Goal: Task Accomplishment & Management: Use online tool/utility

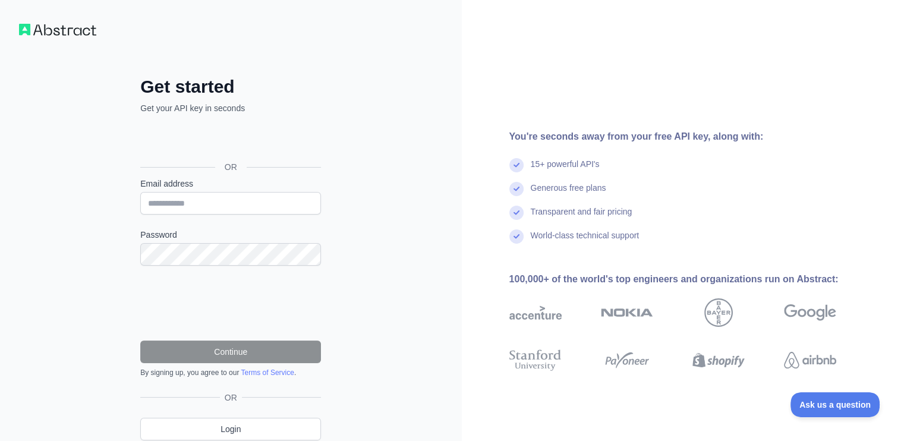
click at [582, 161] on div "15+ powerful API's" at bounding box center [565, 170] width 69 height 24
click at [579, 182] on div "Generous free plans" at bounding box center [568, 194] width 75 height 24
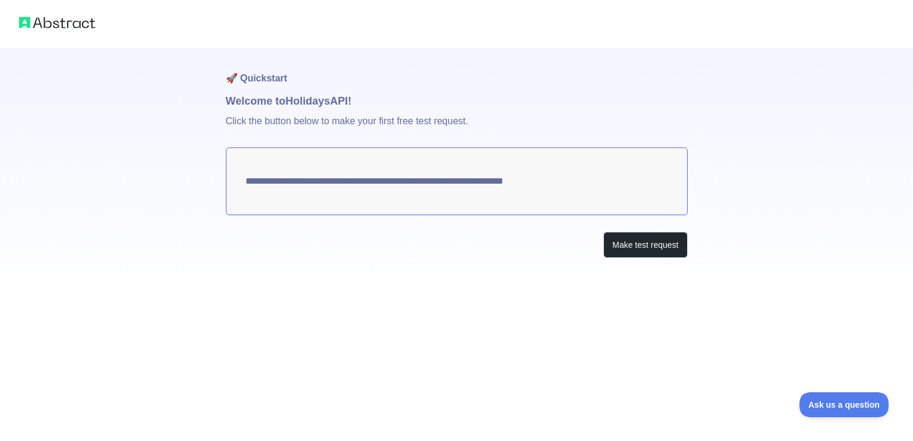
click at [527, 185] on textarea "**********" at bounding box center [457, 181] width 462 height 68
click at [628, 243] on button "Make test request" at bounding box center [645, 245] width 84 height 27
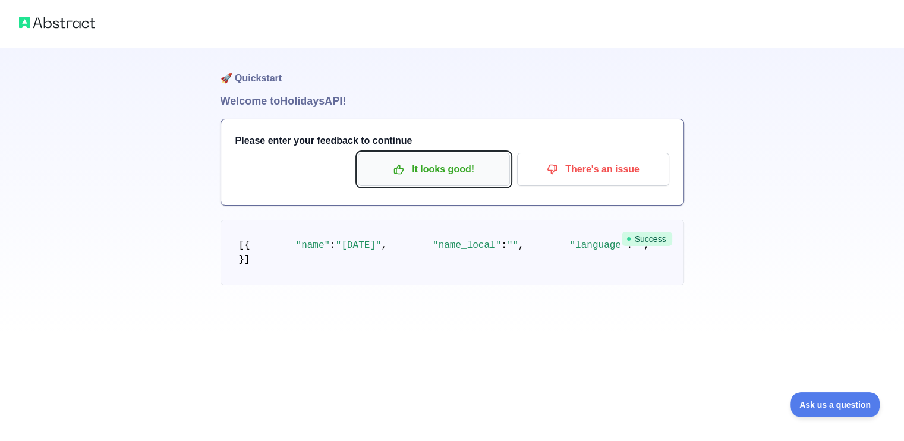
click at [376, 159] on p "It looks good!" at bounding box center [434, 169] width 134 height 20
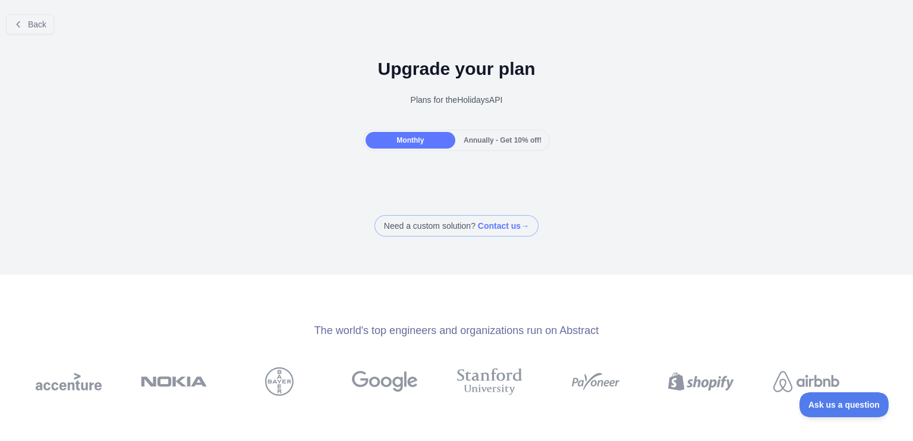
drag, startPoint x: 473, startPoint y: 135, endPoint x: 448, endPoint y: 140, distance: 25.4
click at [473, 136] on span "Annually - Get 10% off!" at bounding box center [503, 140] width 78 height 8
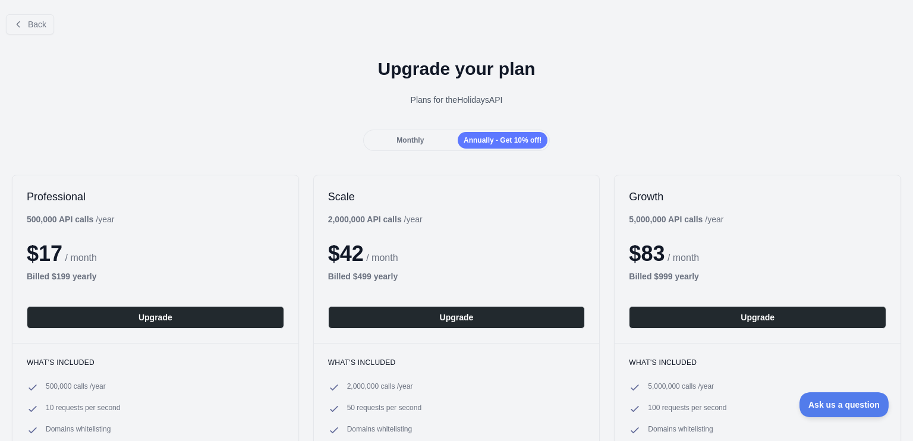
click at [411, 141] on span "Monthly" at bounding box center [410, 140] width 27 height 8
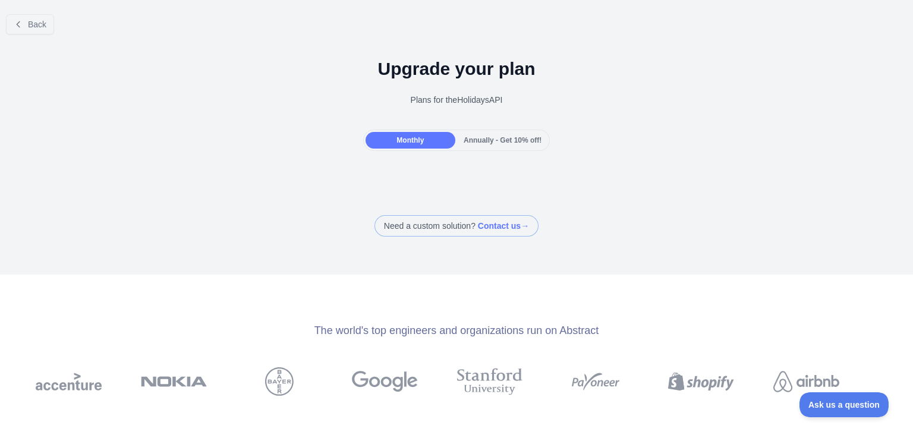
click at [497, 140] on span "Annually - Get 10% off!" at bounding box center [503, 140] width 78 height 8
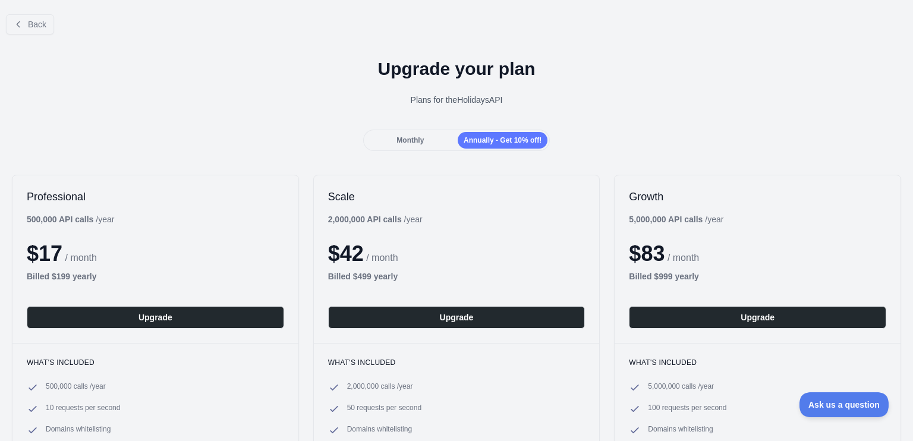
click at [445, 135] on div "Monthly" at bounding box center [411, 140] width 90 height 17
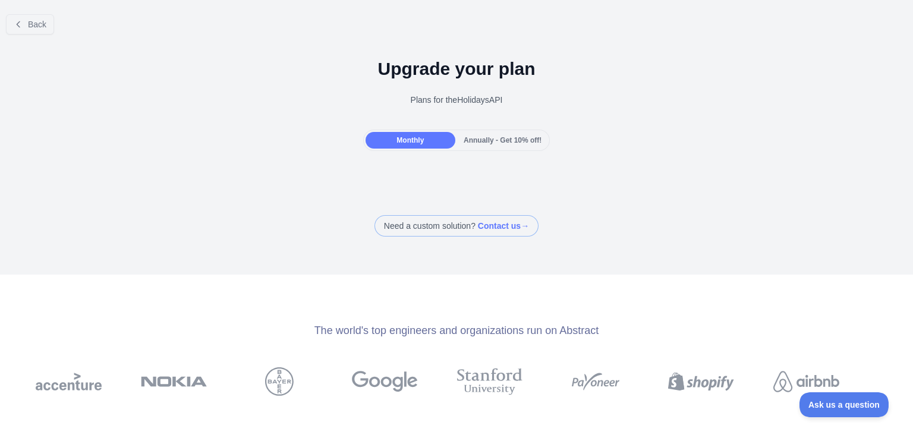
click at [494, 140] on span "Annually - Get 10% off!" at bounding box center [503, 140] width 78 height 8
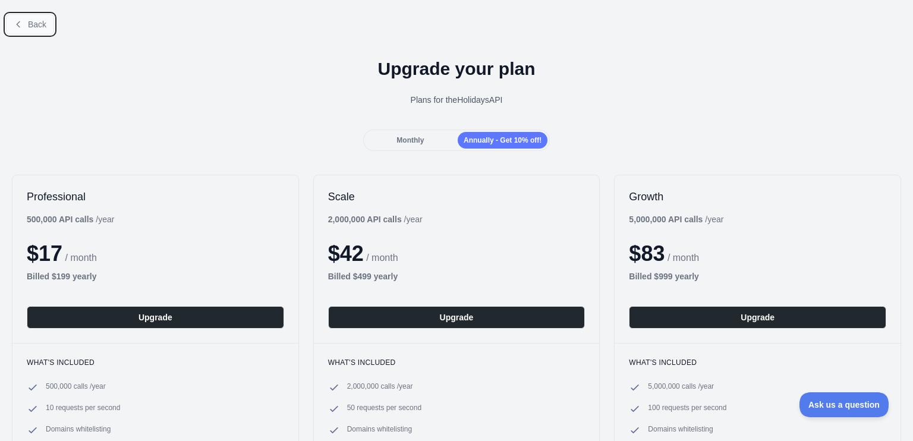
click at [46, 28] on button "Back" at bounding box center [30, 24] width 48 height 20
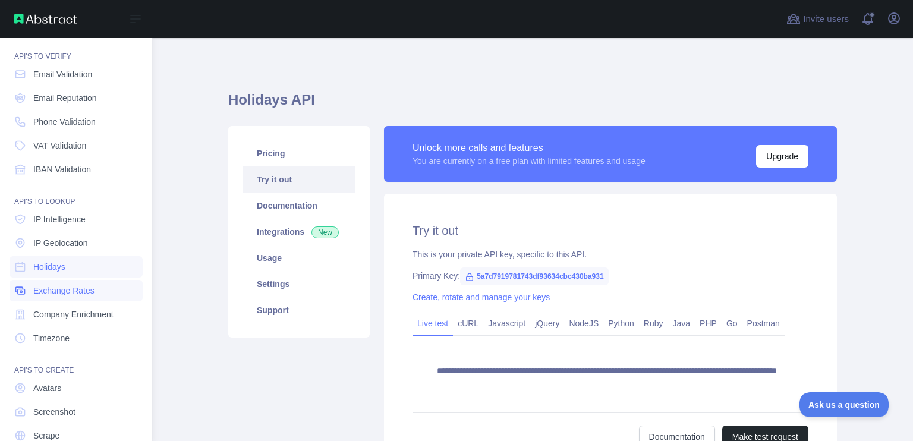
scroll to position [81, 0]
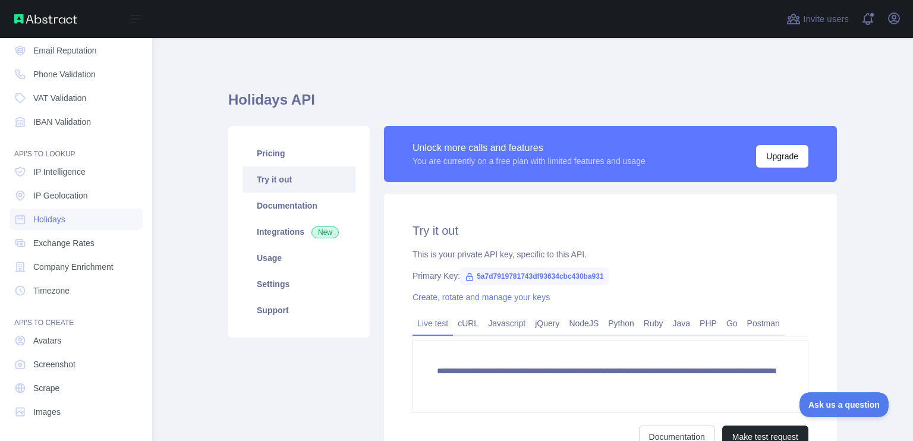
click at [64, 320] on div "API'S TO CREATE" at bounding box center [76, 316] width 133 height 24
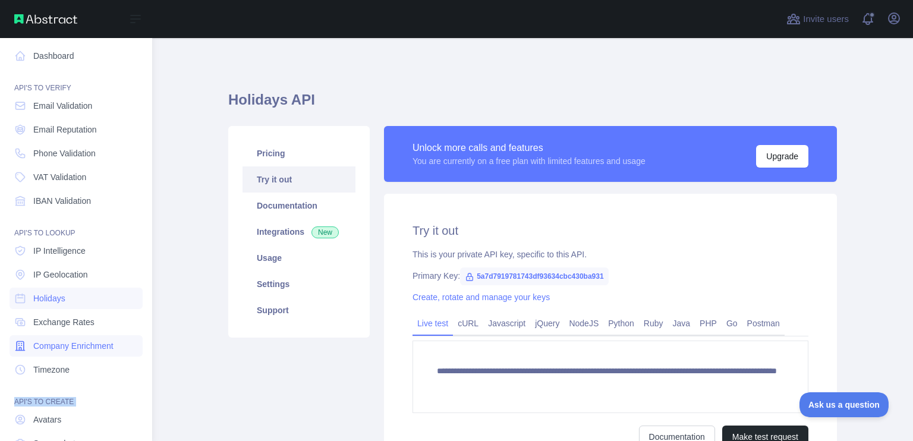
scroll to position [0, 0]
click at [68, 216] on nav "Dashboard API'S TO VERIFY Email Validation Email Reputation Phone Validation VA…" at bounding box center [76, 271] width 133 height 466
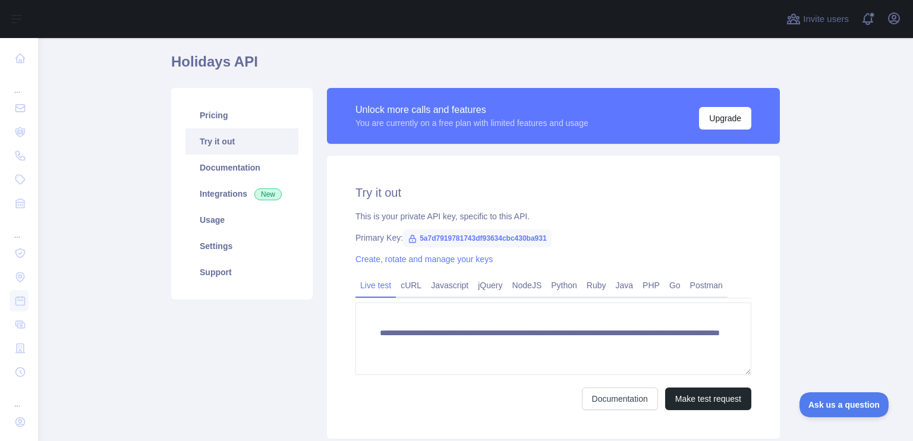
scroll to position [122, 0]
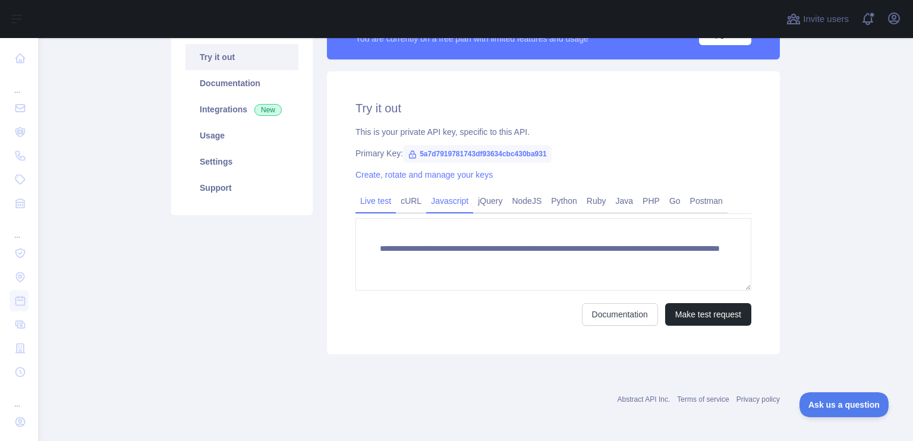
click at [440, 197] on link "Javascript" at bounding box center [449, 200] width 47 height 19
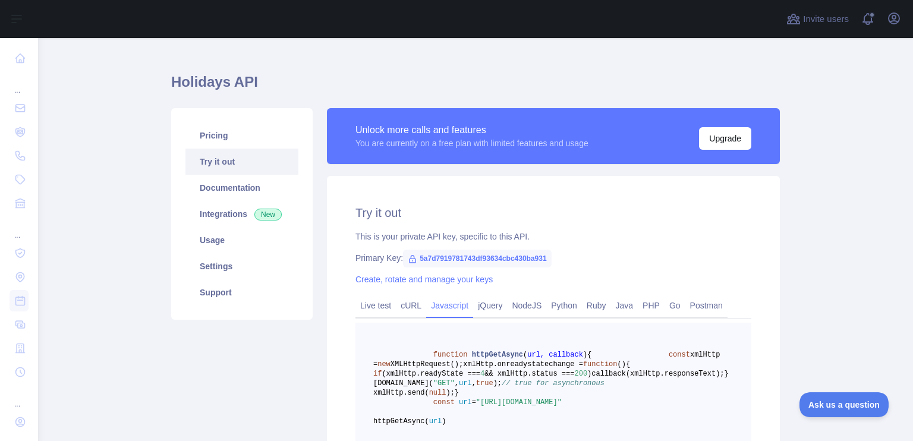
scroll to position [0, 0]
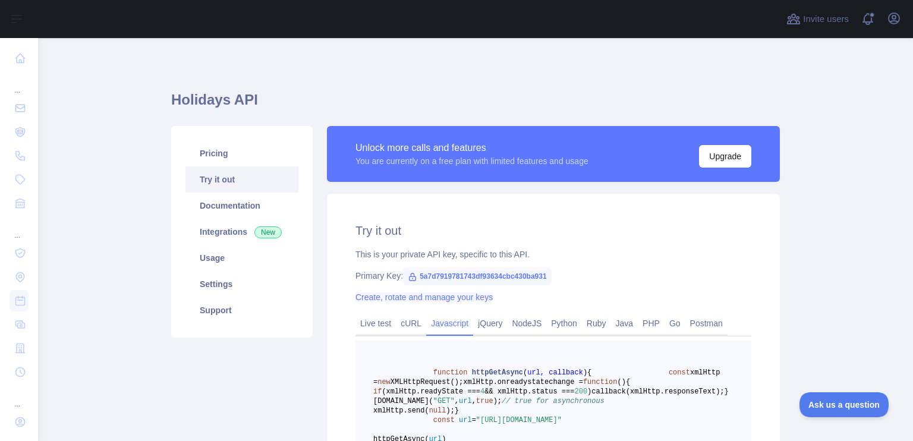
click at [423, 298] on link "Create, rotate and manage your keys" at bounding box center [423, 297] width 137 height 10
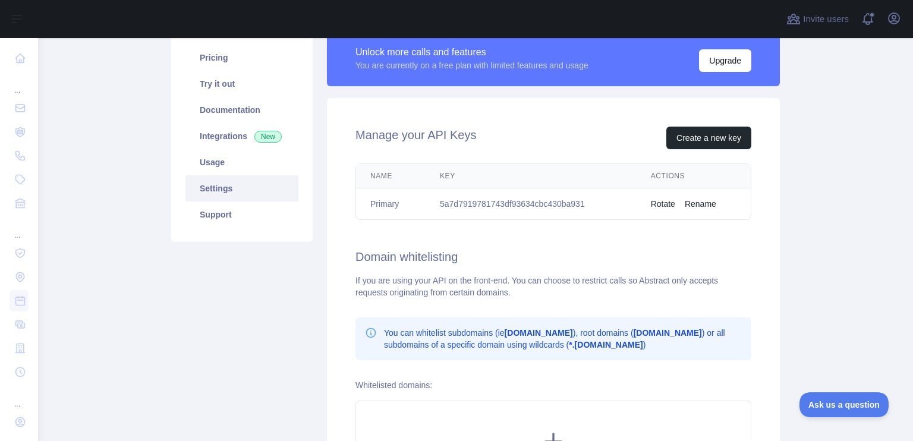
scroll to position [99, 0]
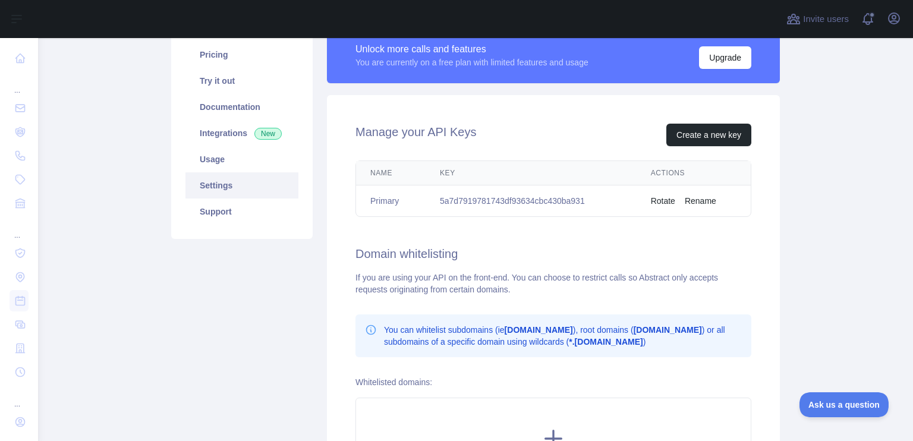
click at [657, 204] on button "Rotate" at bounding box center [663, 201] width 24 height 12
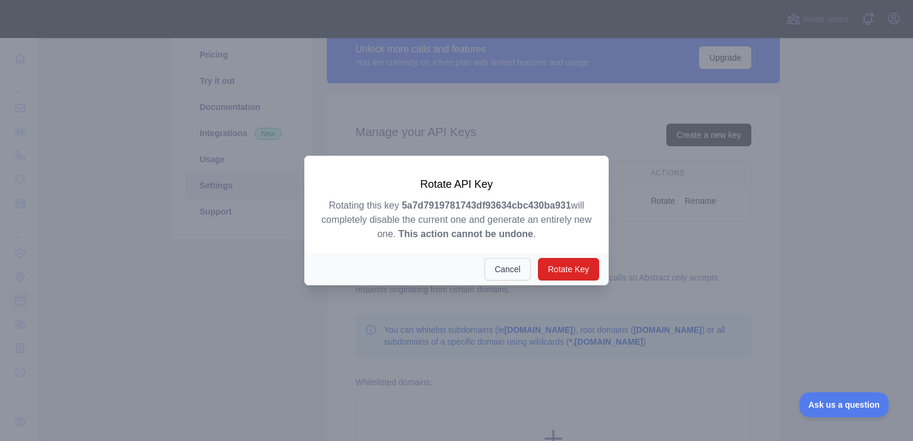
click at [490, 273] on button "Cancel" at bounding box center [507, 269] width 46 height 23
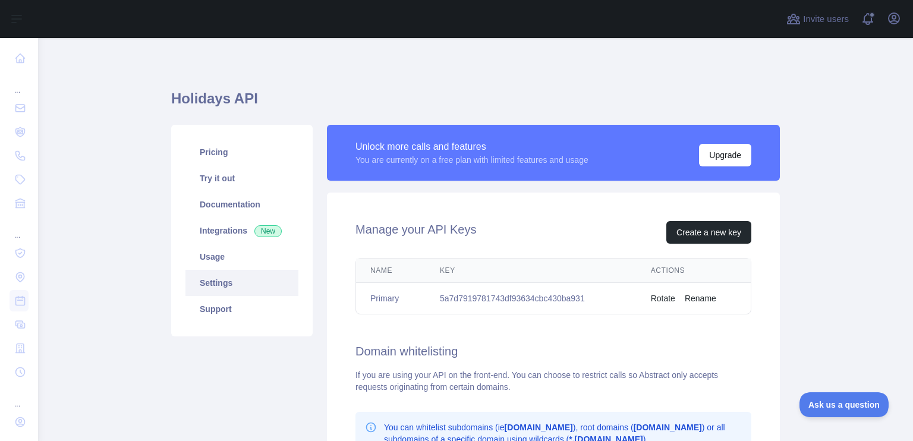
scroll to position [0, 0]
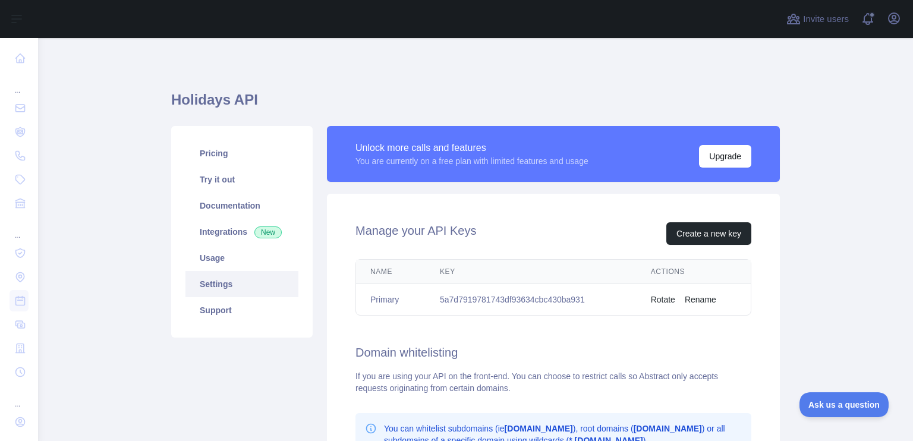
drag, startPoint x: 457, startPoint y: 155, endPoint x: 583, endPoint y: 158, distance: 126.7
click at [583, 158] on div "You are currently on a free plan with limited features and usage" at bounding box center [471, 161] width 233 height 12
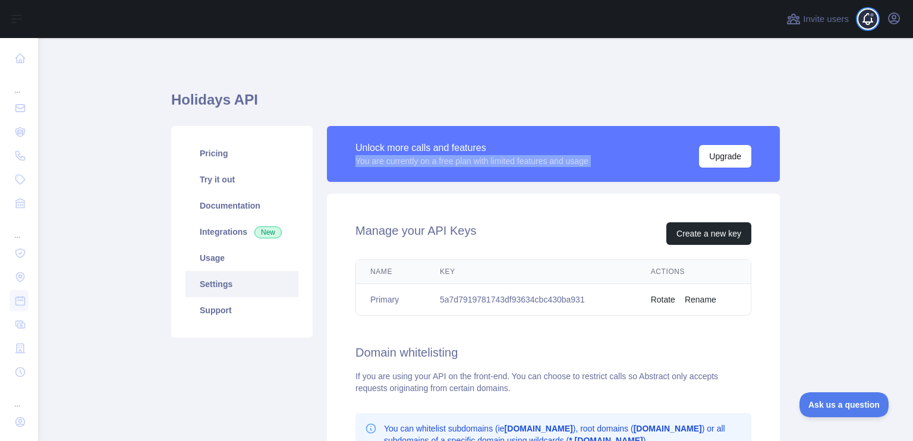
click at [873, 12] on span at bounding box center [872, 15] width 6 height 6
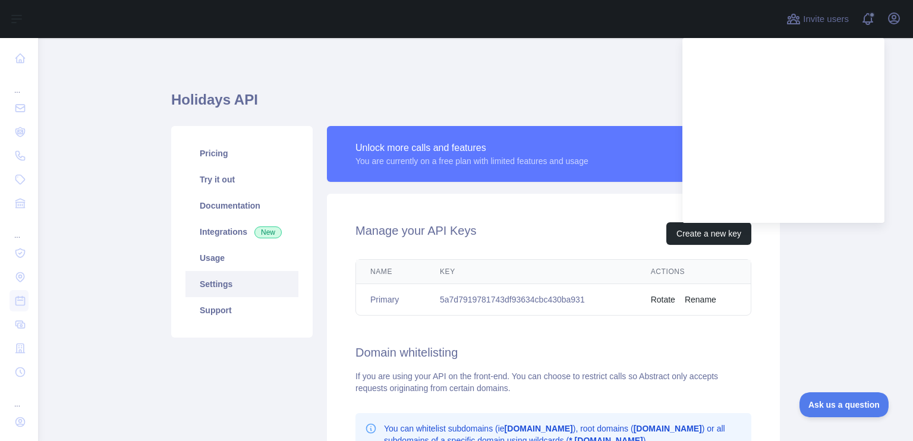
click at [523, 118] on h1 "Holidays API" at bounding box center [475, 104] width 609 height 29
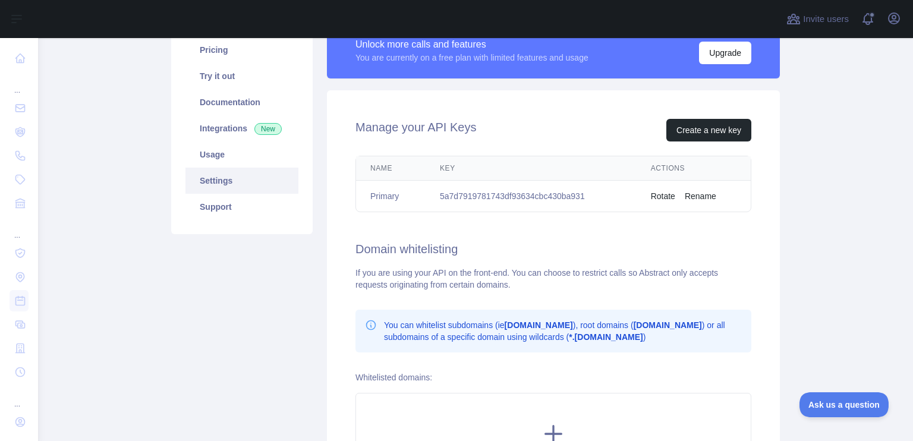
scroll to position [99, 0]
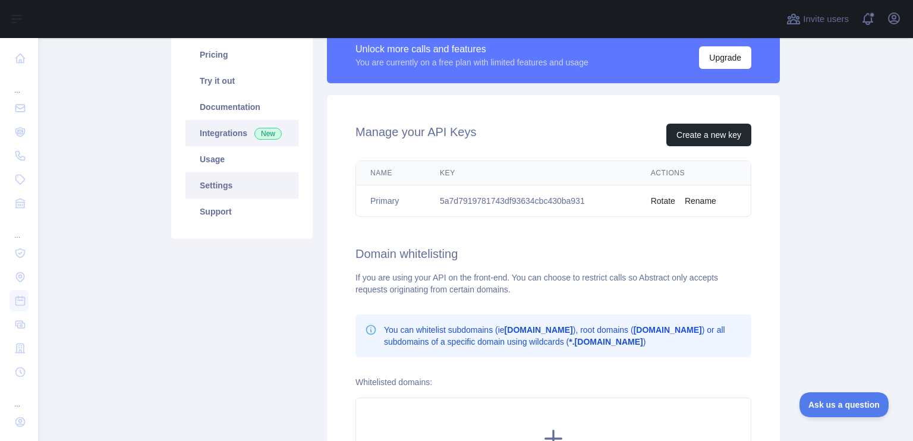
click at [226, 140] on link "Integrations New" at bounding box center [241, 133] width 113 height 26
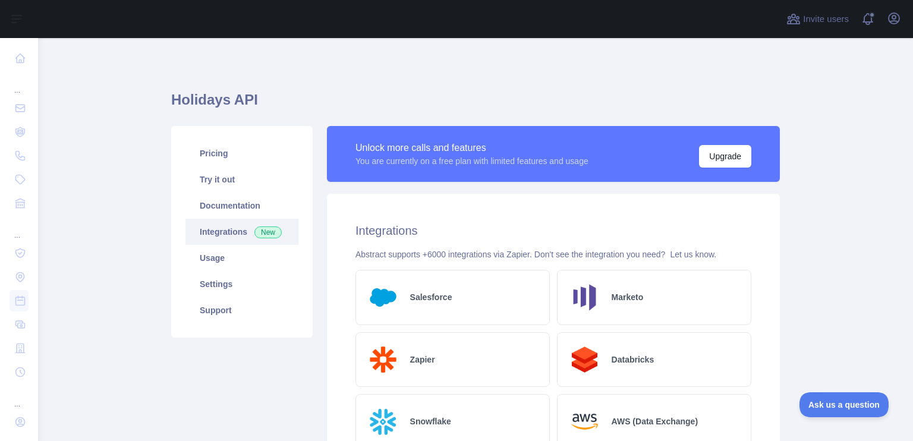
click at [231, 221] on link "Integrations New" at bounding box center [241, 232] width 113 height 26
click at [232, 206] on link "Documentation" at bounding box center [241, 206] width 113 height 26
click at [233, 155] on link "Pricing" at bounding box center [241, 153] width 113 height 26
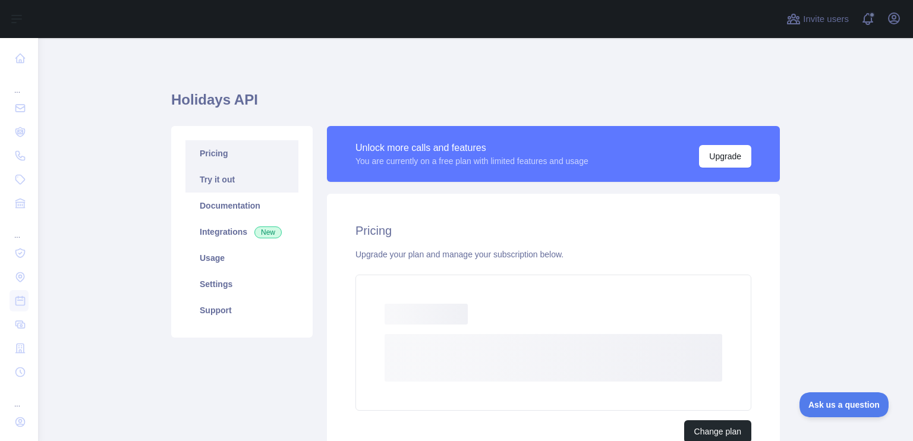
click at [229, 193] on link "Documentation" at bounding box center [241, 206] width 113 height 26
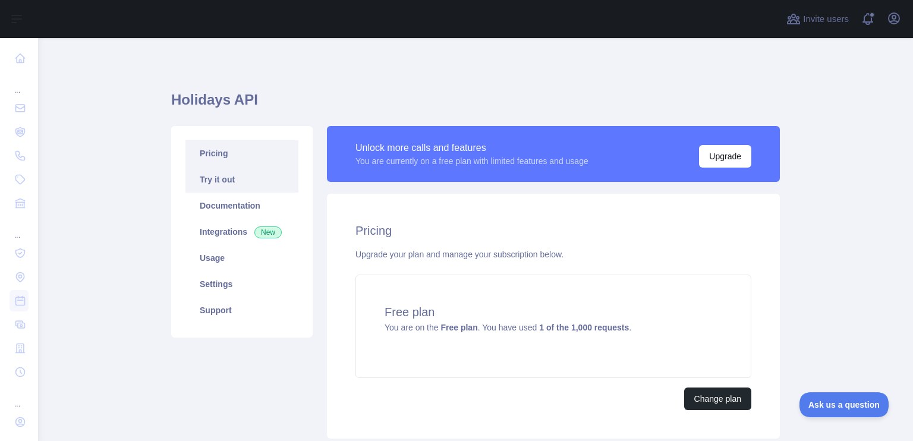
click at [213, 181] on link "Try it out" at bounding box center [241, 179] width 113 height 26
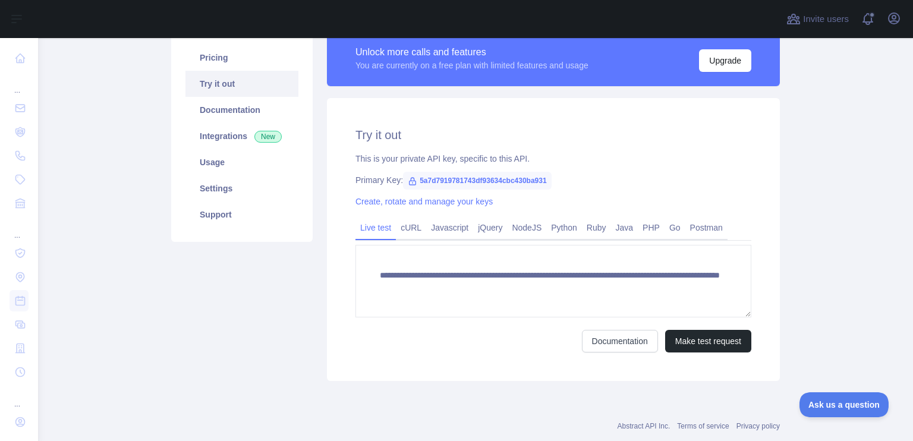
scroll to position [99, 0]
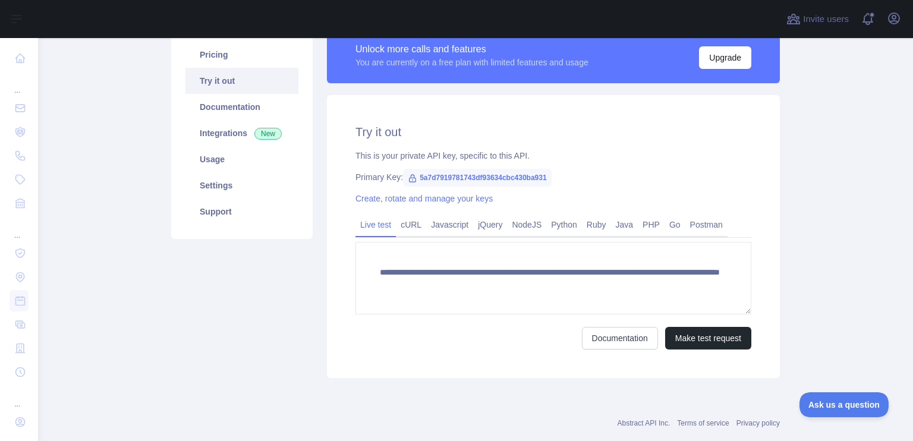
click at [484, 172] on span "5a7d7919781743df93634cbc430ba931" at bounding box center [477, 178] width 149 height 18
click at [487, 175] on span "5a7d7919781743df93634cbc430ba931" at bounding box center [477, 178] width 149 height 18
copy span "5a7d7919781743df93634cbc430ba931"
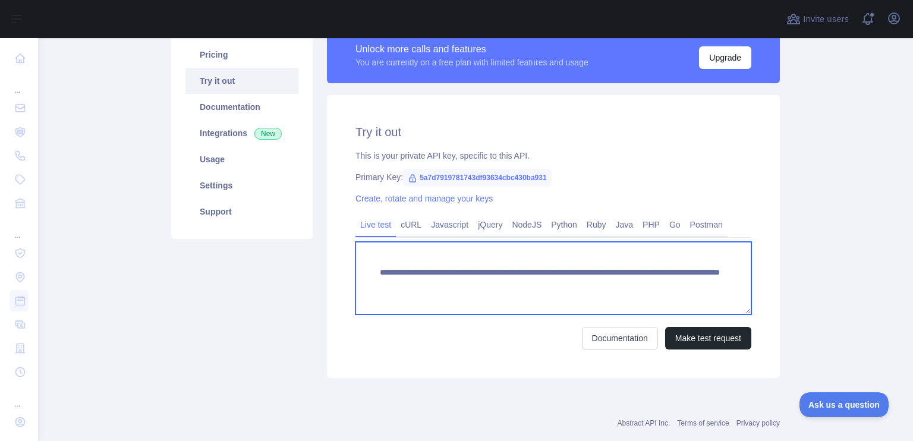
drag, startPoint x: 418, startPoint y: 300, endPoint x: 374, endPoint y: 260, distance: 59.4
click at [374, 260] on textarea "**********" at bounding box center [553, 278] width 396 height 73
click at [655, 292] on textarea "**********" at bounding box center [553, 278] width 396 height 73
click at [633, 280] on textarea "**********" at bounding box center [553, 278] width 396 height 73
click at [597, 283] on textarea "**********" at bounding box center [553, 278] width 396 height 73
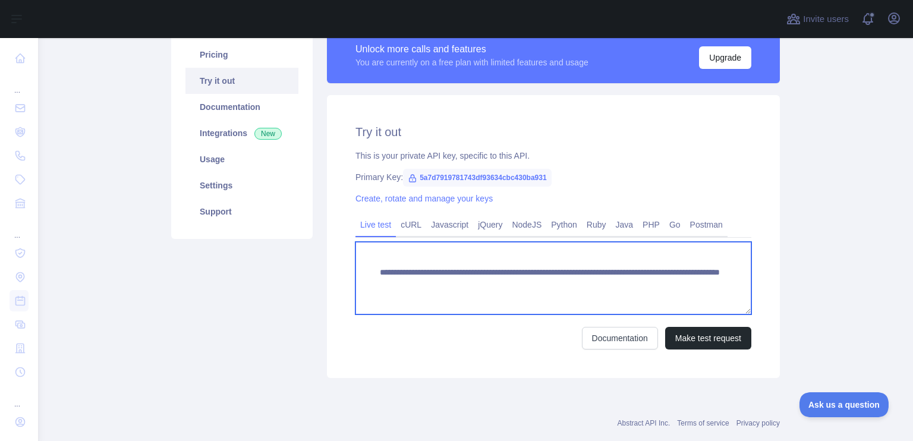
scroll to position [122, 0]
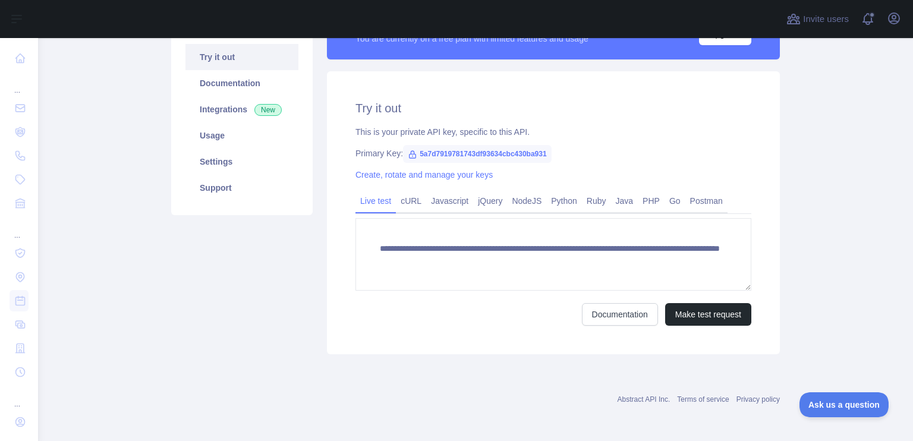
click at [849, 275] on main "**********" at bounding box center [475, 239] width 875 height 403
click at [693, 304] on button "Make test request" at bounding box center [708, 314] width 86 height 23
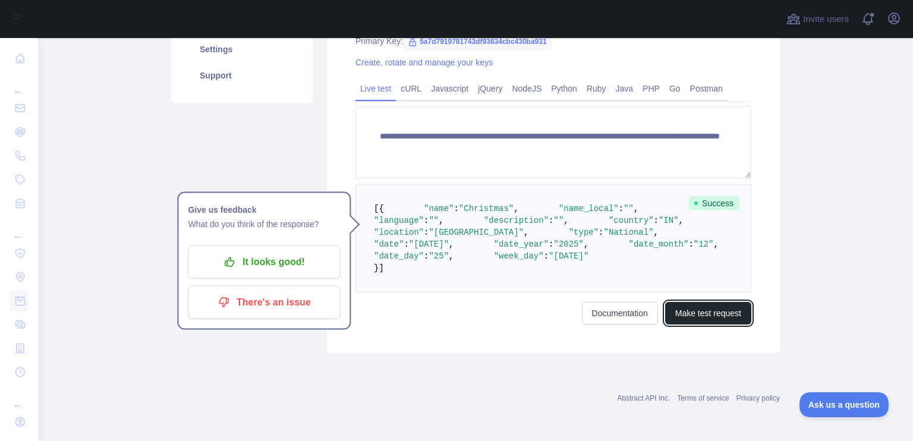
scroll to position [265, 0]
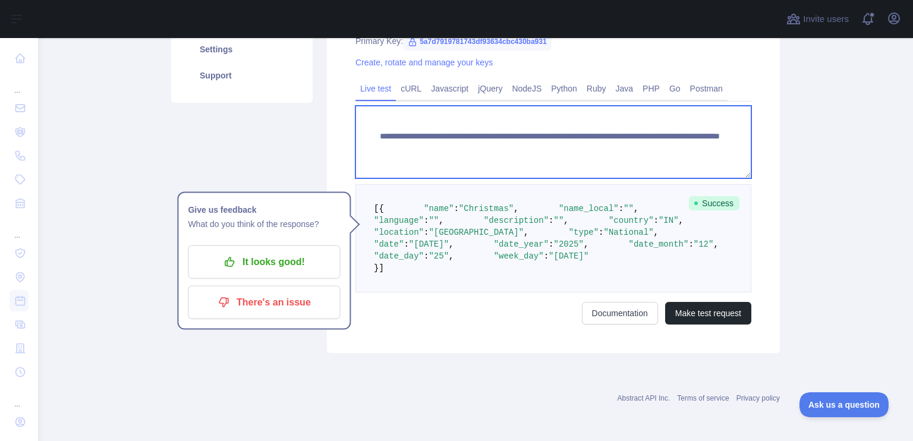
click at [691, 118] on textarea "**********" at bounding box center [553, 142] width 396 height 73
type textarea "**********"
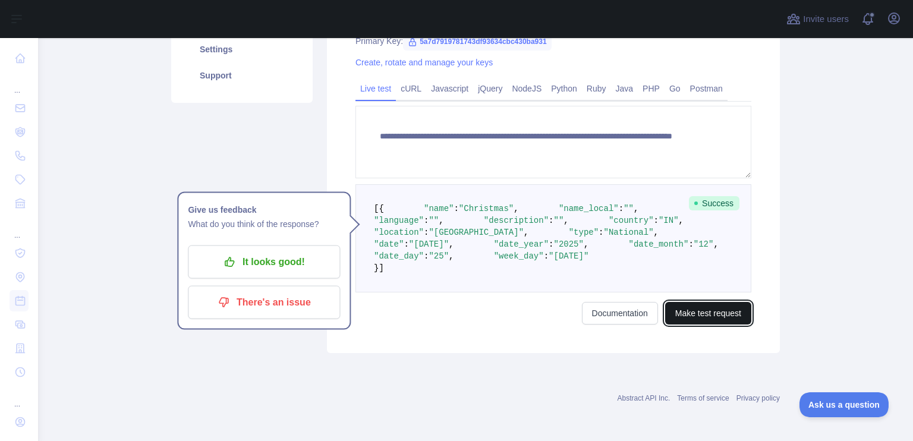
click at [700, 325] on button "Make test request" at bounding box center [708, 313] width 86 height 23
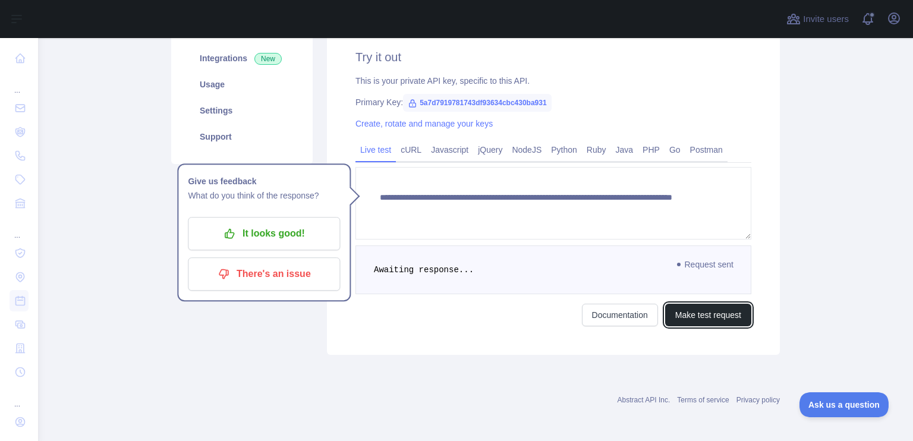
scroll to position [257, 0]
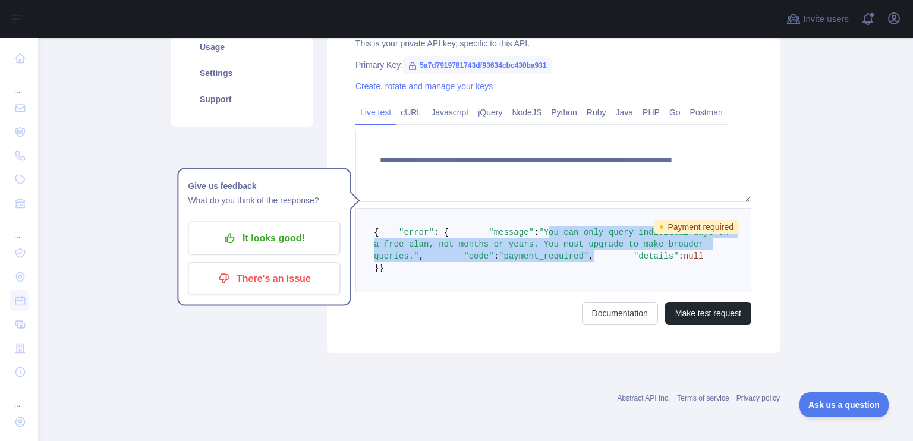
drag, startPoint x: 464, startPoint y: 210, endPoint x: 574, endPoint y: 237, distance: 113.9
click at [574, 237] on pre "{ "error" : { "message" : "You can only query individual days on a free plan, n…" at bounding box center [553, 250] width 396 height 84
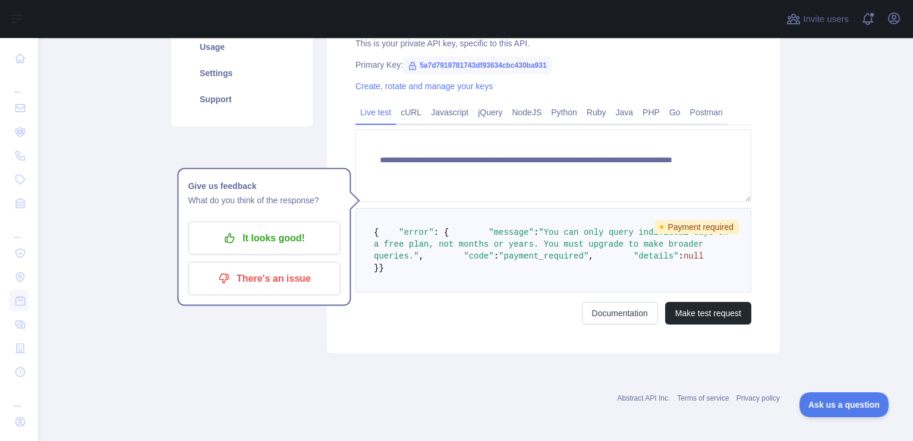
drag, startPoint x: 597, startPoint y: 215, endPoint x: 664, endPoint y: 219, distance: 67.3
click at [664, 219] on pre "{ "error" : { "message" : "You can only query individual days on a free plan, n…" at bounding box center [553, 250] width 396 height 84
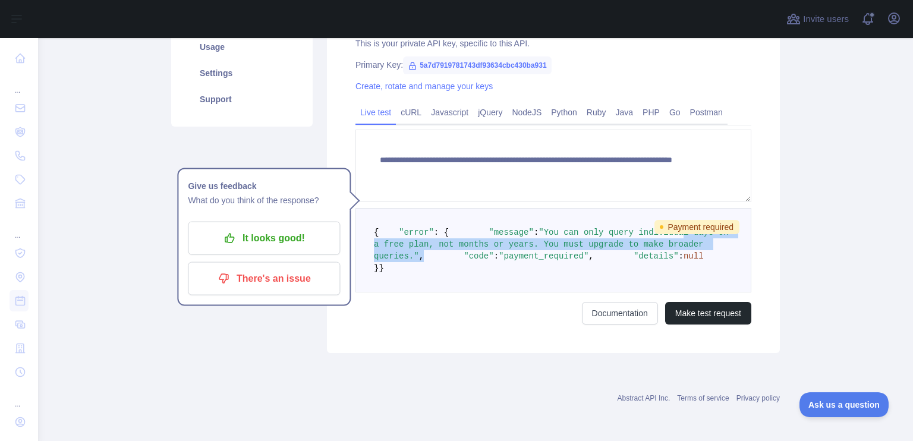
drag, startPoint x: 664, startPoint y: 219, endPoint x: 588, endPoint y: 211, distance: 76.5
click at [588, 211] on pre "{ "error" : { "message" : "You can only query individual days on a free plan, n…" at bounding box center [553, 250] width 396 height 84
click at [619, 228] on span ""You can only query individual days on a free plan, not months or years. You mu…" at bounding box center [554, 244] width 360 height 33
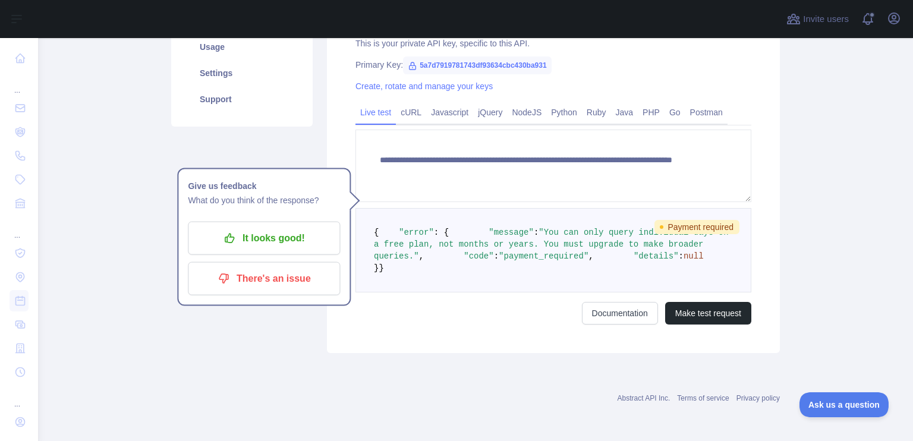
drag, startPoint x: 652, startPoint y: 224, endPoint x: 529, endPoint y: 225, distance: 122.5
click at [641, 223] on pre "{ "error" : { "message" : "You can only query individual days on a free plan, n…" at bounding box center [553, 250] width 396 height 84
drag, startPoint x: 382, startPoint y: 228, endPoint x: 493, endPoint y: 235, distance: 110.8
click at [490, 251] on span ""code" : "payment_required" ," at bounding box center [509, 256] width 170 height 10
click at [515, 251] on span ""payment_required"" at bounding box center [544, 256] width 90 height 10
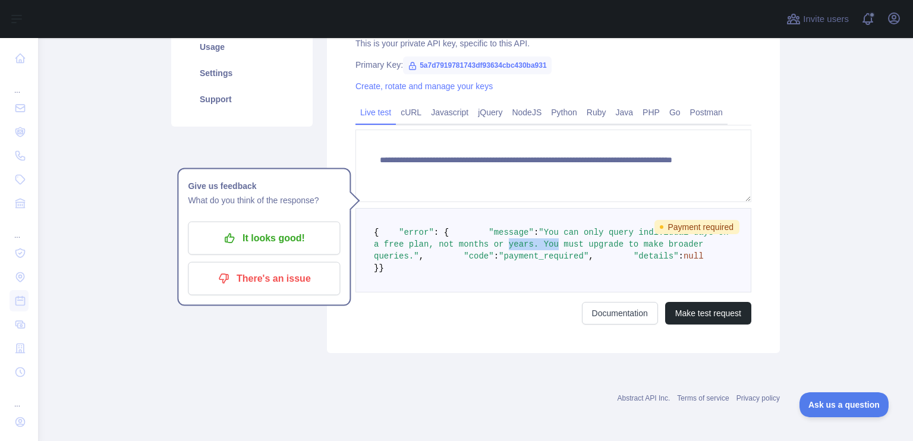
drag, startPoint x: 418, startPoint y: 223, endPoint x: 461, endPoint y: 227, distance: 43.0
click at [461, 227] on pre "{ "error" : { "message" : "You can only query individual days on a free plan, n…" at bounding box center [553, 250] width 396 height 84
click at [462, 228] on pre "{ "error" : { "message" : "You can only query individual days on a free plan, n…" at bounding box center [553, 250] width 396 height 84
click at [518, 241] on pre "{ "error" : { "message" : "You can only query individual days on a free plan, n…" at bounding box center [553, 250] width 396 height 84
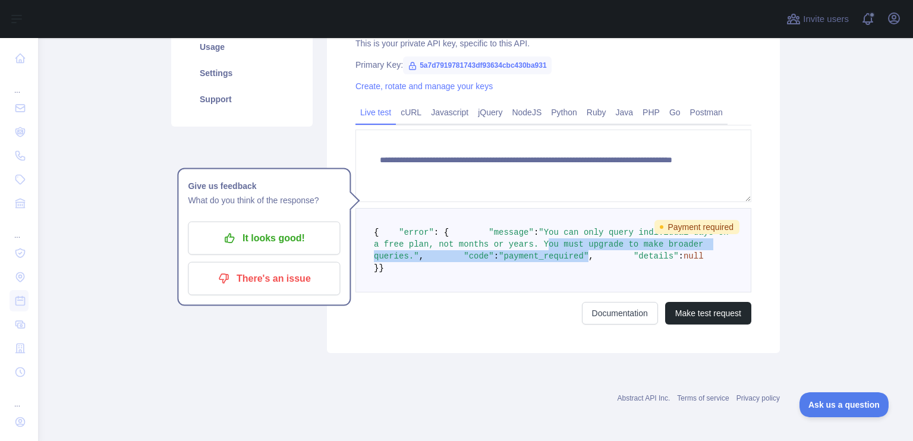
drag, startPoint x: 524, startPoint y: 228, endPoint x: 439, endPoint y: 226, distance: 85.6
click at [440, 226] on pre "{ "error" : { "message" : "You can only query individual days on a free plan, n…" at bounding box center [553, 250] width 396 height 84
click at [436, 226] on pre "{ "error" : { "message" : "You can only query individual days on a free plan, n…" at bounding box center [553, 250] width 396 height 84
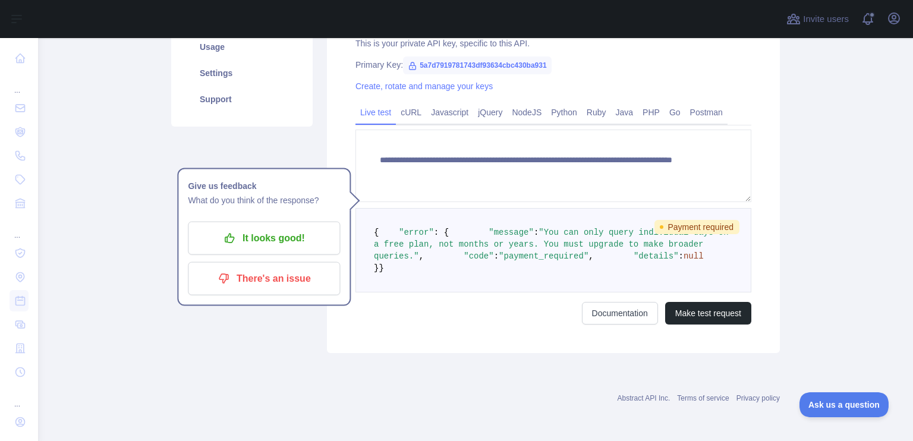
click at [679, 251] on span ":" at bounding box center [681, 256] width 5 height 10
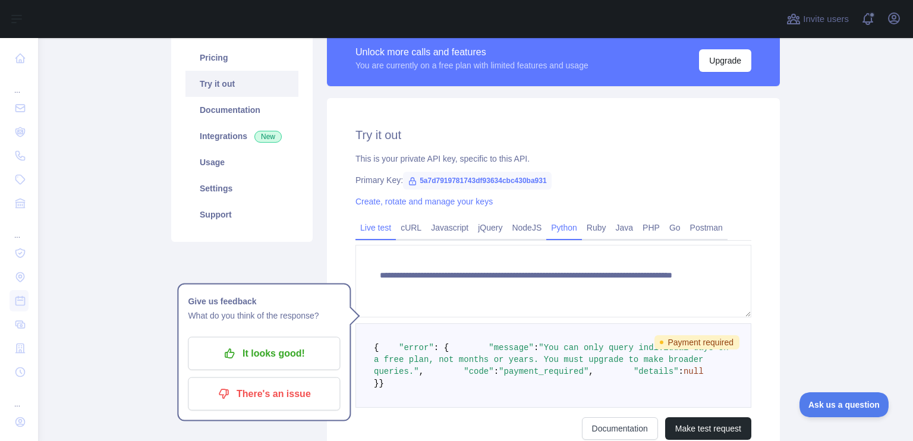
scroll to position [99, 0]
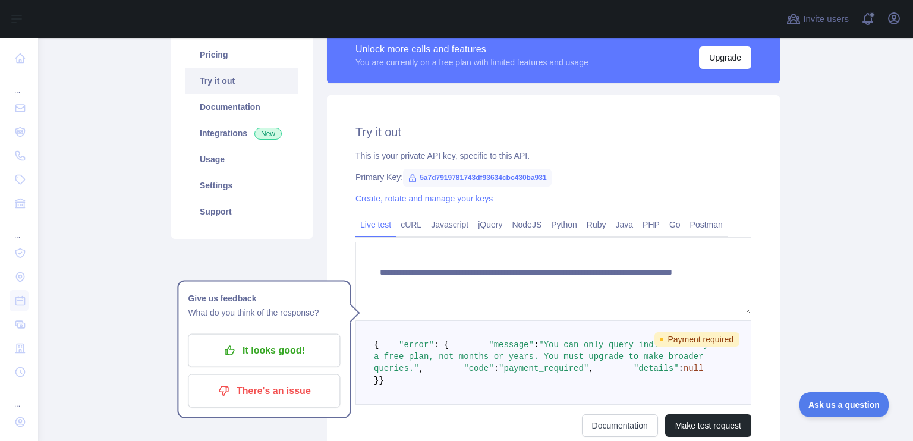
click at [428, 194] on link "Create, rotate and manage your keys" at bounding box center [423, 199] width 137 height 10
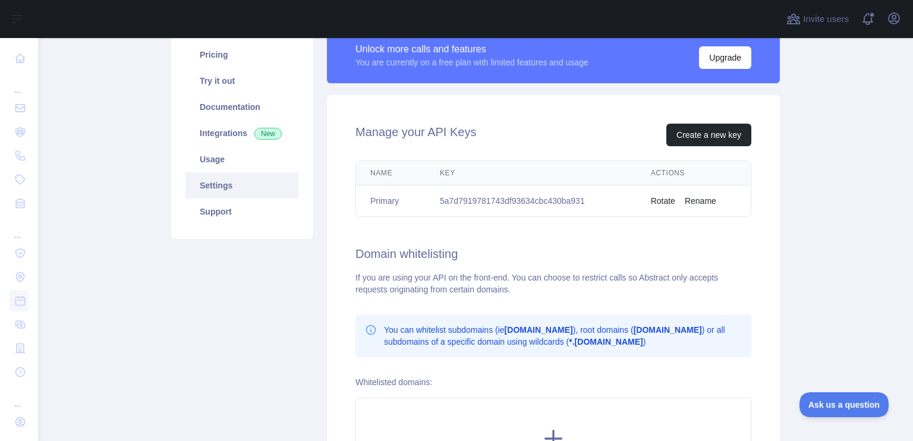
click at [694, 203] on button "Rename" at bounding box center [701, 201] width 32 height 12
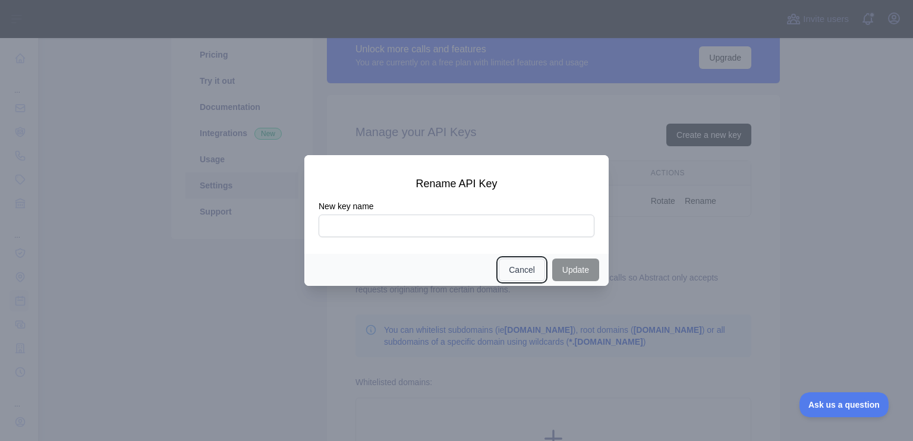
drag, startPoint x: 540, startPoint y: 261, endPoint x: 526, endPoint y: 265, distance: 15.3
click at [540, 261] on button "Cancel" at bounding box center [522, 270] width 46 height 23
